Goal: Task Accomplishment & Management: Manage account settings

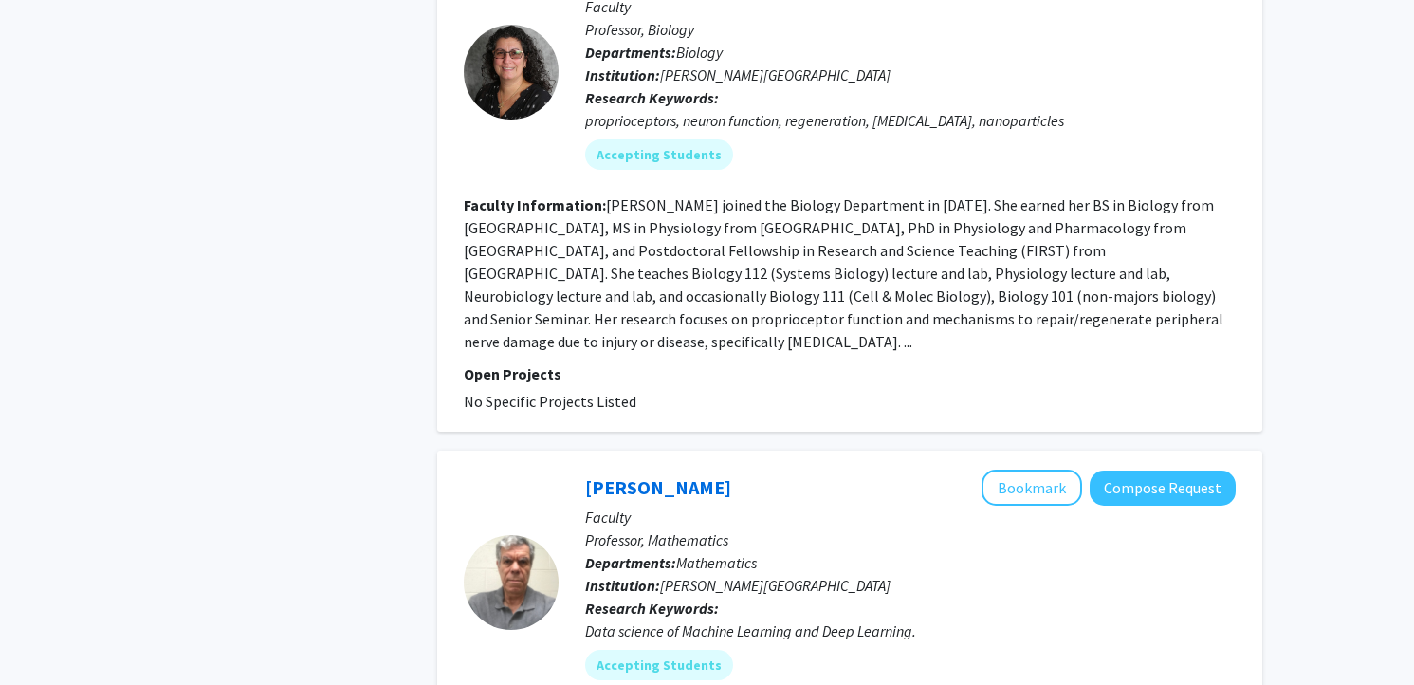
scroll to position [5, 0]
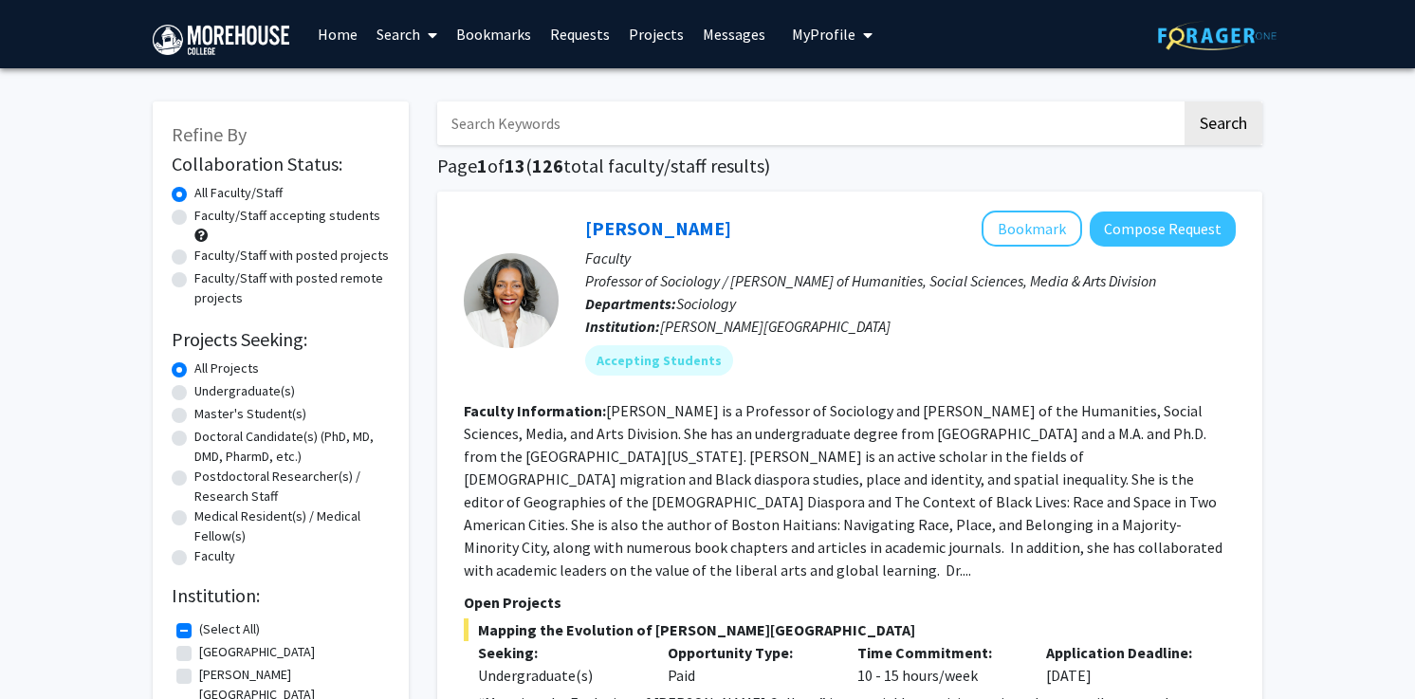
click at [815, 38] on span "My Profile" at bounding box center [824, 34] width 64 height 19
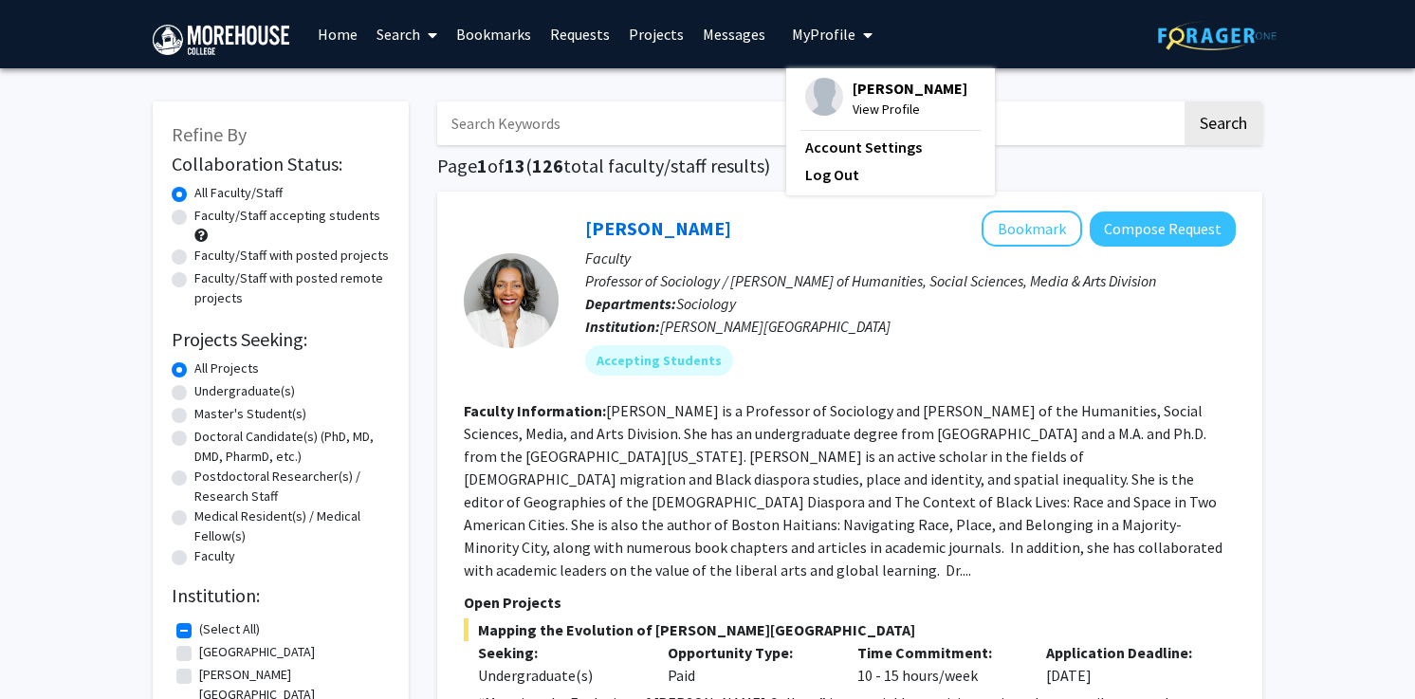
click at [863, 82] on span "[PERSON_NAME]" at bounding box center [910, 88] width 115 height 21
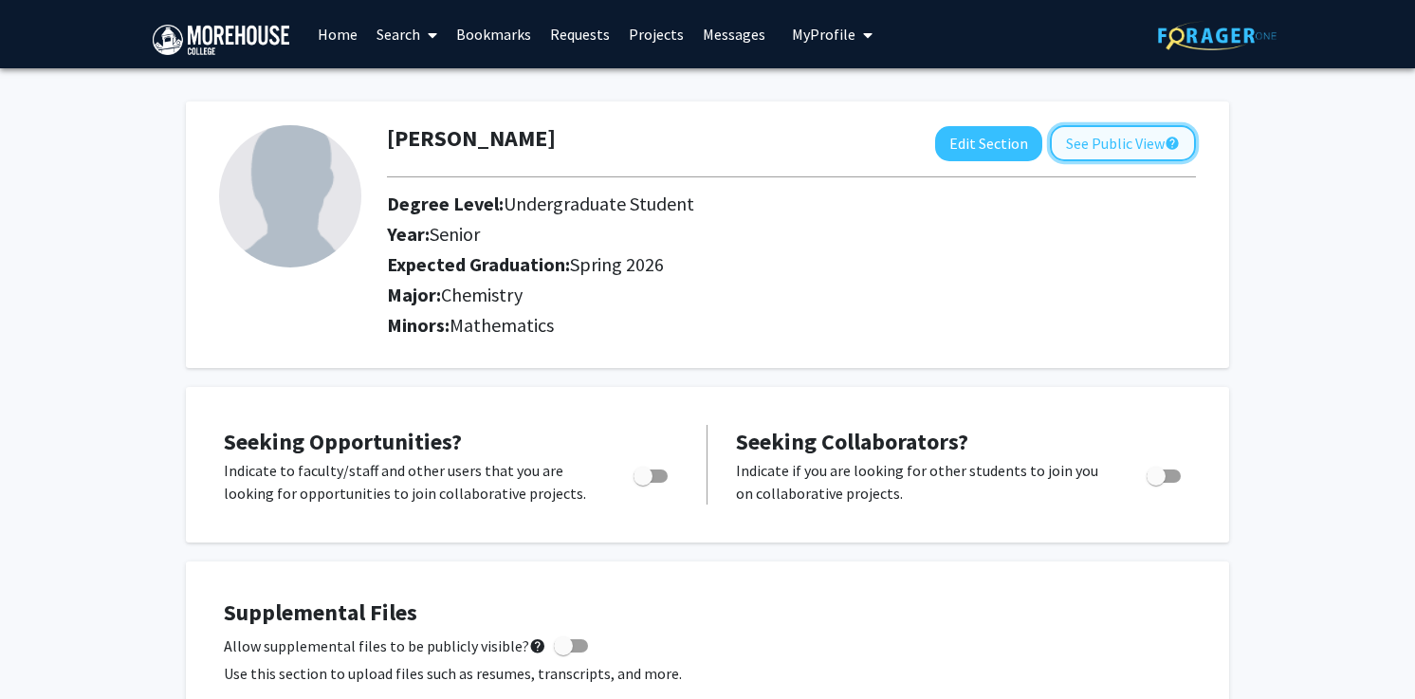
click at [1071, 145] on button "See Public View help" at bounding box center [1123, 143] width 146 height 36
